Goal: Task Accomplishment & Management: Complete application form

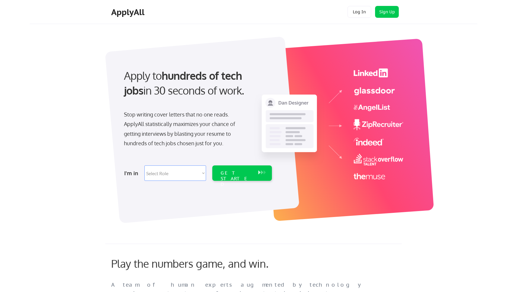
click at [168, 170] on select "Select Role Software Engineering Product Management Customer Success Sales UI/U…" at bounding box center [175, 172] width 62 height 15
select select ""sales0""
click at [144, 165] on select "Select Role Software Engineering Product Management Customer Success Sales UI/U…" at bounding box center [175, 172] width 62 height 15
select select ""sales0""
click at [390, 12] on button "Sign Up" at bounding box center [387, 12] width 24 height 12
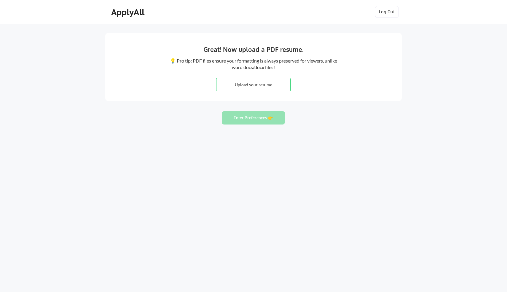
click at [235, 89] on input "file" at bounding box center [253, 84] width 74 height 13
type input "C:\fakepath\GlennNicholsResume_5 (3) (1).pdf"
click at [274, 120] on button "Enter Preferences 👉" at bounding box center [253, 117] width 63 height 13
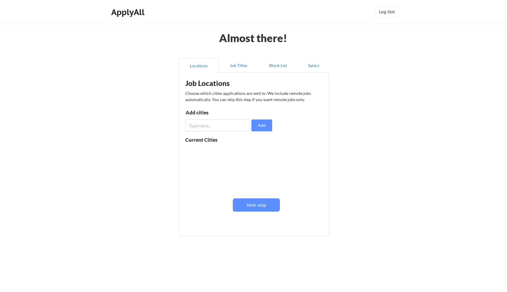
click at [224, 122] on input "input" at bounding box center [217, 125] width 64 height 12
type input "Houston"
click at [256, 122] on button "Add" at bounding box center [261, 125] width 21 height 12
click at [256, 208] on button "Next step" at bounding box center [256, 204] width 47 height 13
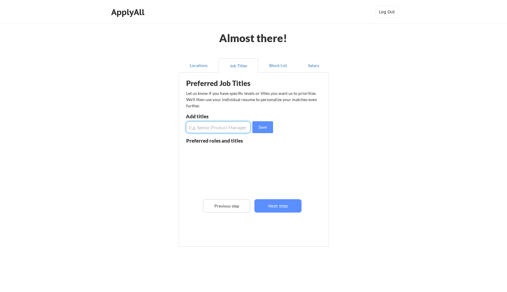
click at [213, 129] on input "input" at bounding box center [218, 127] width 65 height 12
type input "Account Executive"
click at [262, 128] on button "Save" at bounding box center [262, 127] width 21 height 12
click at [223, 128] on input "input" at bounding box center [218, 127] width 65 height 12
type input "Account Manager"
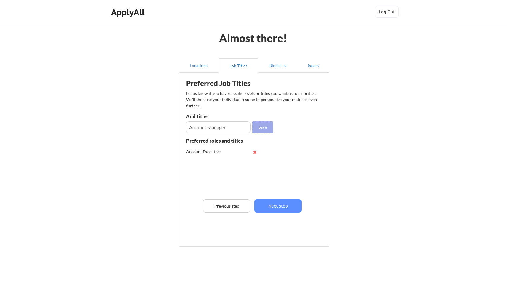
click at [261, 126] on button "Save" at bounding box center [262, 127] width 21 height 12
click at [228, 130] on input "input" at bounding box center [218, 127] width 65 height 12
type input "Business Development Manager"
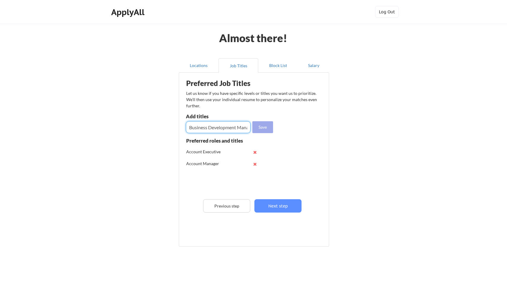
click at [267, 129] on button "Save" at bounding box center [262, 127] width 21 height 12
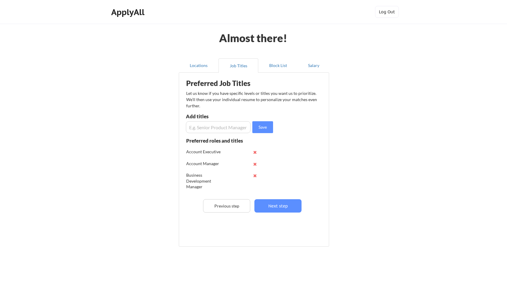
click at [212, 128] on input "input" at bounding box center [218, 127] width 65 height 12
type input "Senior Account Executive"
click at [261, 125] on button "Save" at bounding box center [262, 127] width 21 height 12
click at [270, 203] on button "Next step" at bounding box center [277, 205] width 47 height 13
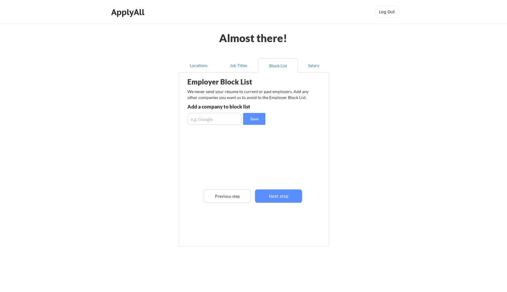
click at [219, 120] on input "input" at bounding box center [214, 119] width 54 height 12
type input "Uber"
click at [258, 114] on button "Save" at bounding box center [254, 119] width 22 height 12
click at [224, 121] on input "input" at bounding box center [214, 119] width 54 height 12
type input "RTIC Outdoors"
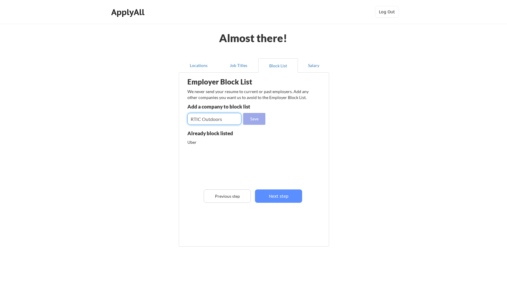
click at [259, 117] on button "Save" at bounding box center [254, 119] width 22 height 12
click at [229, 118] on input "input" at bounding box center [214, 119] width 54 height 12
type input "Iron Mountain"
click at [255, 118] on button "Save" at bounding box center [254, 119] width 22 height 12
click at [226, 118] on input "input" at bounding box center [214, 119] width 54 height 12
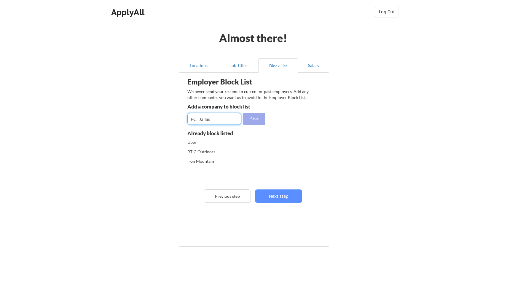
type input "FC Dallas"
click at [255, 115] on button "Save" at bounding box center [254, 119] width 22 height 12
click at [226, 119] on input "input" at bounding box center [214, 119] width 54 height 12
type input "CBS Radio"
click at [255, 118] on button "Save" at bounding box center [254, 119] width 22 height 12
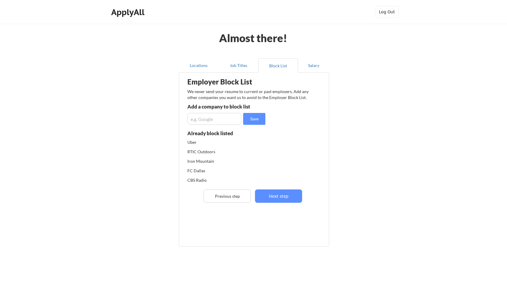
click at [227, 122] on input "input" at bounding box center [214, 119] width 54 height 12
type input "Balfour"
click at [249, 117] on button "Save" at bounding box center [254, 119] width 22 height 12
click at [283, 198] on button "Next step" at bounding box center [278, 195] width 47 height 13
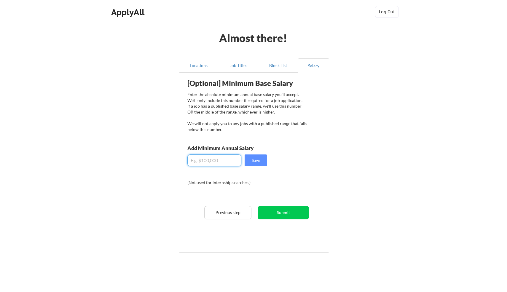
click at [227, 155] on input "input" at bounding box center [214, 160] width 54 height 12
type input "$80,000"
click at [258, 160] on button "Save" at bounding box center [256, 160] width 22 height 12
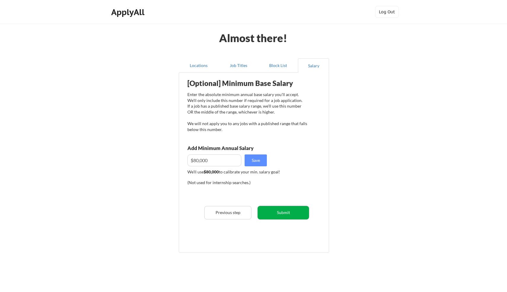
click at [289, 214] on button "Submit" at bounding box center [283, 212] width 51 height 13
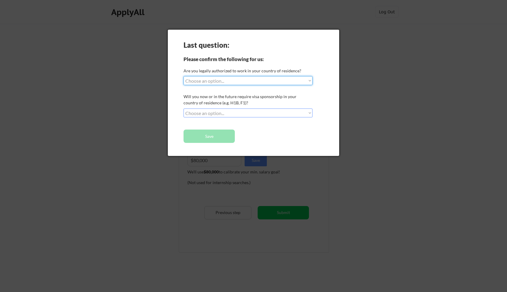
click at [227, 83] on select "Choose an option... Yes, I am a US Citizen Yes, I am a Canadian Citizen Yes, I …" at bounding box center [248, 80] width 129 height 9
select select ""yes__i_am_a_us_citizen""
click at [184, 76] on select "Choose an option... Yes, I am a US Citizen Yes, I am a Canadian Citizen Yes, I …" at bounding box center [248, 80] width 129 height 9
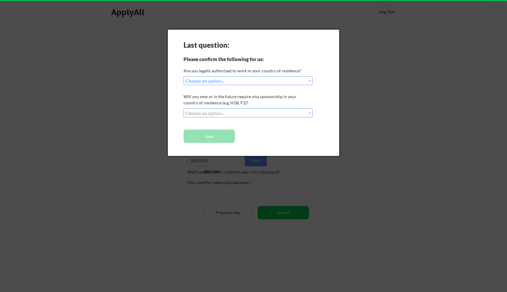
click at [225, 114] on select "Choose an option... No, I will not need sponsorship Yes, I will need sponsorship" at bounding box center [248, 113] width 129 height 9
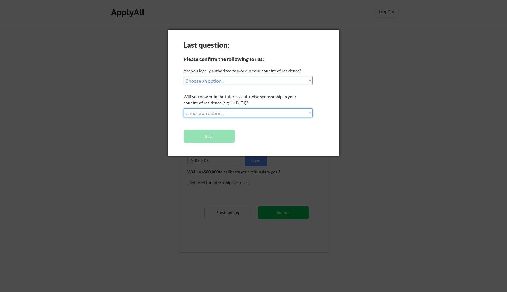
select select ""no__i_will_not_need_sponsorship""
click at [184, 109] on select "Choose an option... No, I will not need sponsorship Yes, I will need sponsorship" at bounding box center [248, 113] width 129 height 9
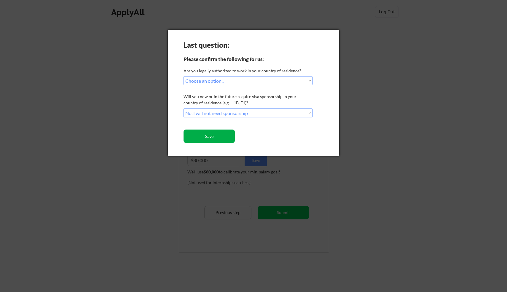
click at [216, 135] on button "Save" at bounding box center [209, 136] width 51 height 13
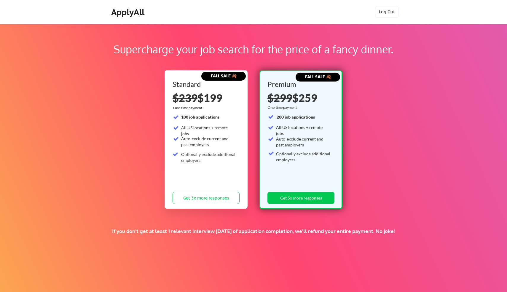
click at [124, 11] on div "ApplyAll" at bounding box center [128, 12] width 35 height 10
